Goal: Communication & Community: Answer question/provide support

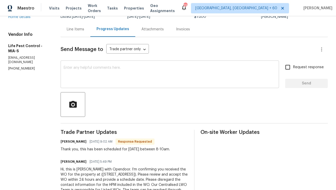
scroll to position [44, 0]
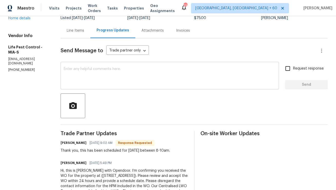
click at [136, 86] on div "x ​" at bounding box center [170, 76] width 219 height 26
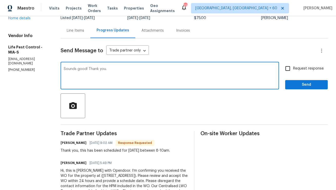
type textarea "Sounds good! Thank you."
click at [289, 82] on button "Send" at bounding box center [306, 85] width 43 height 10
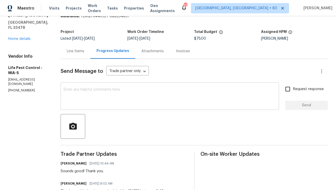
scroll to position [0, 0]
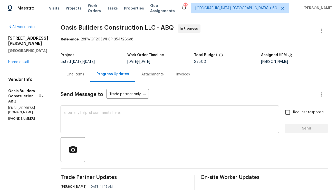
scroll to position [51, 0]
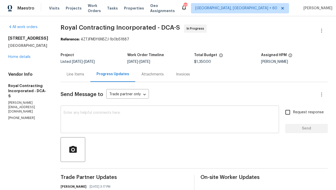
click at [123, 116] on textarea at bounding box center [170, 120] width 212 height 18
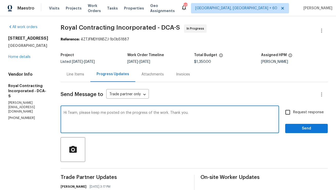
type textarea "Hi Team, please keep me posted on the progress of the work. Thank you."
click at [289, 114] on input "Request response" at bounding box center [288, 112] width 11 height 11
checkbox input "true"
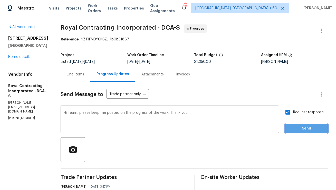
click at [296, 132] on button "Send" at bounding box center [306, 129] width 43 height 10
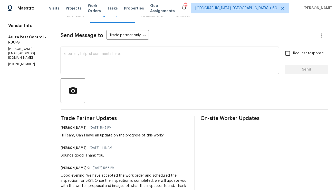
scroll to position [77, 0]
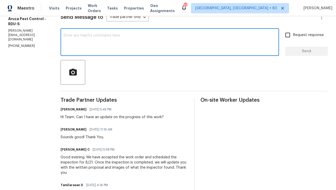
click at [120, 43] on textarea at bounding box center [170, 43] width 212 height 18
click at [64, 35] on textarea "Can I have an update please." at bounding box center [170, 43] width 212 height 18
type textarea "Hello Team, Can I have an update please."
click at [290, 37] on input "Request response" at bounding box center [288, 35] width 11 height 11
checkbox input "true"
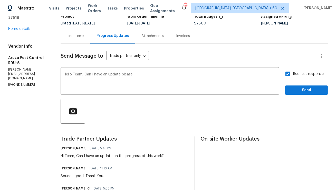
scroll to position [0, 0]
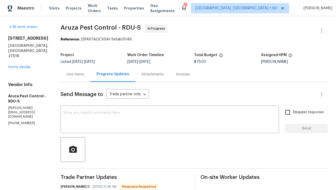
click at [81, 76] on div "Line Items" at bounding box center [75, 74] width 17 height 5
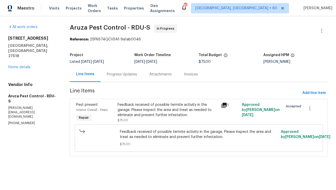
click at [137, 111] on div "Feedback received of possible termite activity in the garage. Please inspect th…" at bounding box center [168, 109] width 100 height 15
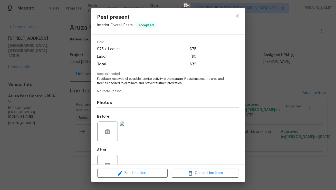
scroll to position [21, 0]
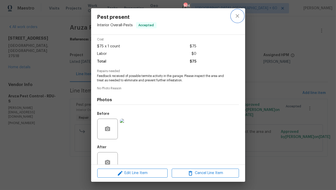
click at [239, 16] on icon "close" at bounding box center [238, 16] width 6 height 6
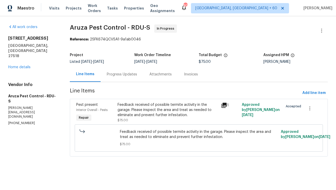
click at [186, 107] on div "Feedback received of possible termite activity in the garage. Please inspect th…" at bounding box center [168, 109] width 100 height 15
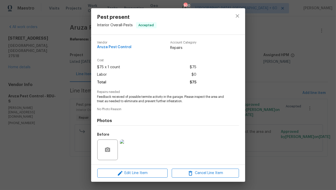
click at [128, 145] on img at bounding box center [130, 149] width 21 height 21
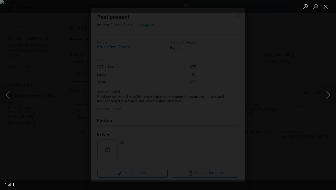
click at [133, 59] on img "Lightbox" at bounding box center [168, 95] width 336 height 190
click at [48, 37] on div "Lightbox" at bounding box center [168, 95] width 336 height 190
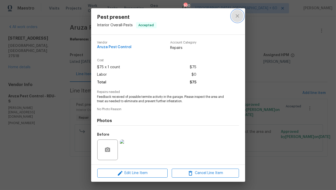
click at [236, 17] on icon "close" at bounding box center [238, 16] width 6 height 6
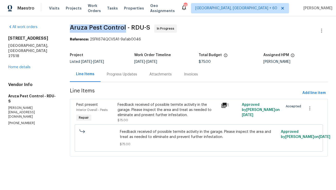
copy span "Aruza Pest Control"
drag, startPoint x: 69, startPoint y: 27, endPoint x: 124, endPoint y: 28, distance: 54.2
click at [124, 28] on span "Aruza Pest Control - RDU-S" at bounding box center [110, 27] width 80 height 6
click at [138, 116] on div "Feedback received of possible termite activity in the garage. Please inspect th…" at bounding box center [168, 109] width 100 height 15
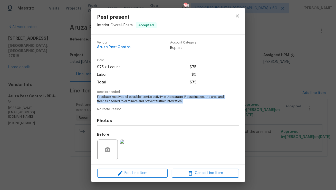
copy span "Feedback received of possible termite activity in the garage. Please inspect th…"
drag, startPoint x: 188, startPoint y: 101, endPoint x: 95, endPoint y: 98, distance: 92.8
click at [95, 98] on div "Vendor Aruza Pest Control Account Category Repairs Cost $75 x 1 count $75 Labor…" at bounding box center [168, 99] width 154 height 129
click at [235, 14] on icon "close" at bounding box center [238, 16] width 6 height 6
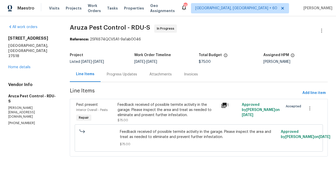
click at [116, 72] on div "Progress Updates" at bounding box center [122, 74] width 30 height 5
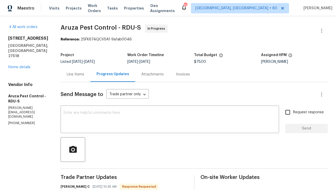
scroll to position [69, 0]
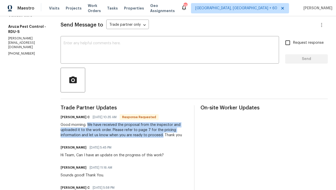
copy div "We have received the proposal from the inspector and uploaded it to the work or…"
drag, startPoint x: 88, startPoint y: 124, endPoint x: 162, endPoint y: 134, distance: 75.0
click at [162, 134] on div "Good morning. We have received the proposal from the inspector and uploaded it …" at bounding box center [124, 129] width 127 height 15
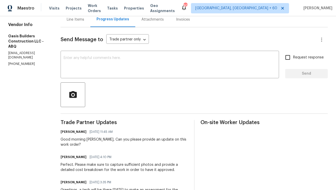
scroll to position [31, 0]
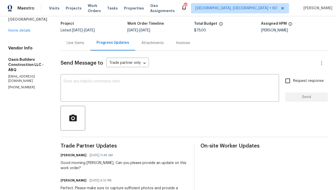
click at [22, 82] on p "[EMAIL_ADDRESS][DOMAIN_NAME]" at bounding box center [28, 78] width 40 height 9
copy p "[EMAIL_ADDRESS][DOMAIN_NAME]"
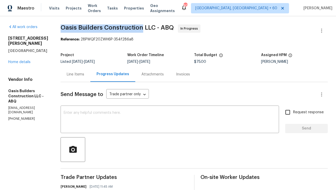
copy span "Oasis Builders Construction"
drag, startPoint x: 61, startPoint y: 28, endPoint x: 143, endPoint y: 26, distance: 81.5
click at [143, 26] on span "Oasis Builders Construction LLC - ABQ" at bounding box center [117, 27] width 113 height 6
